Goal: Information Seeking & Learning: Learn about a topic

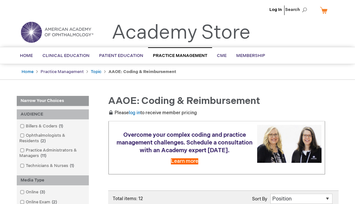
click at [67, 72] on link "Practice Management" at bounding box center [62, 71] width 43 height 5
